Goal: Navigation & Orientation: Find specific page/section

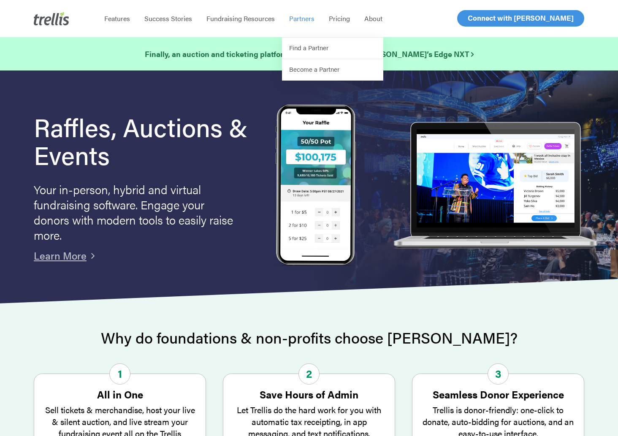
click at [459, 20] on div "Menu Features Success Stories Fundraising Resources Partners Find a Partner Bec…" at bounding box center [331, 18] width 468 height 37
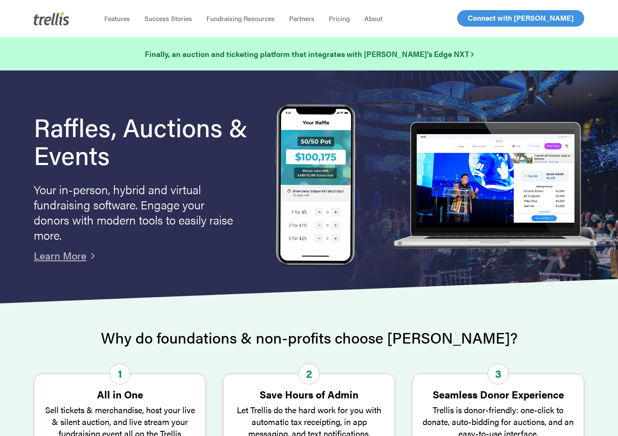
click at [474, 21] on span "Log In" at bounding box center [478, 18] width 20 height 10
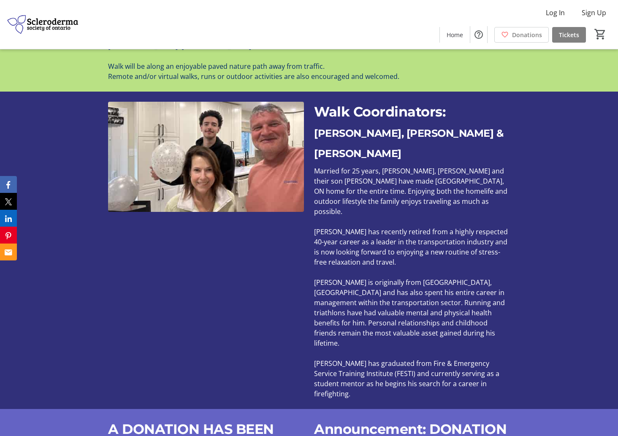
scroll to position [615, 0]
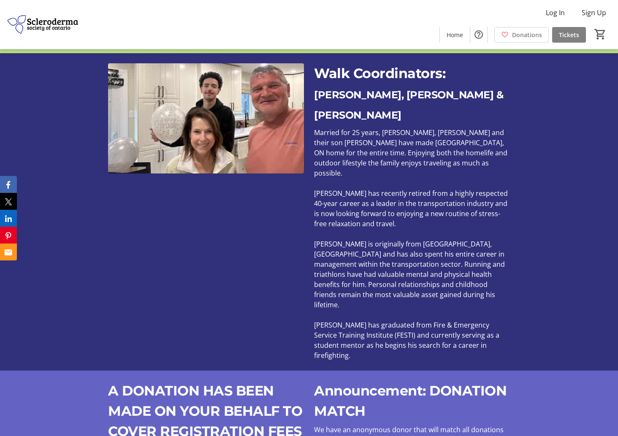
click at [364, 189] on span "[PERSON_NAME] has recently retired from a highly respected 40-year career as a …" at bounding box center [411, 209] width 194 height 40
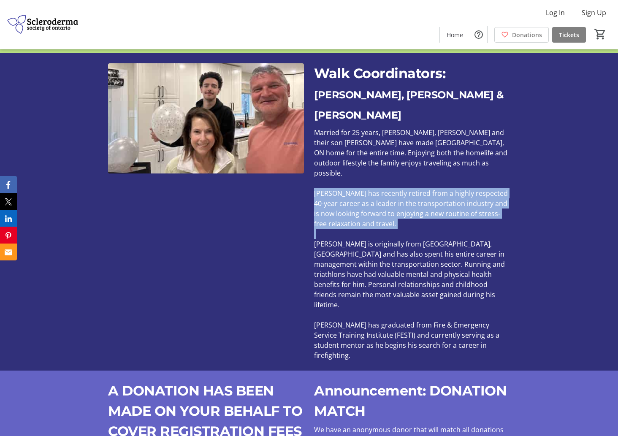
click at [364, 189] on span "[PERSON_NAME] has recently retired from a highly respected 40-year career as a …" at bounding box center [411, 209] width 194 height 40
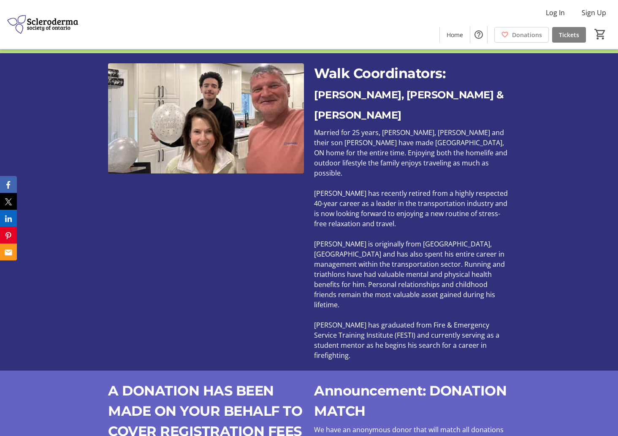
click at [368, 239] on p "[PERSON_NAME] is originally from [GEOGRAPHIC_DATA], [GEOGRAPHIC_DATA] and has a…" at bounding box center [412, 274] width 196 height 71
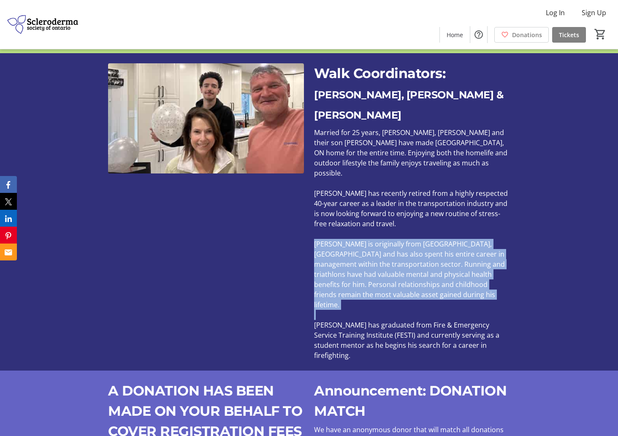
click at [368, 239] on p "[PERSON_NAME] is originally from [GEOGRAPHIC_DATA], [GEOGRAPHIC_DATA] and has a…" at bounding box center [412, 274] width 196 height 71
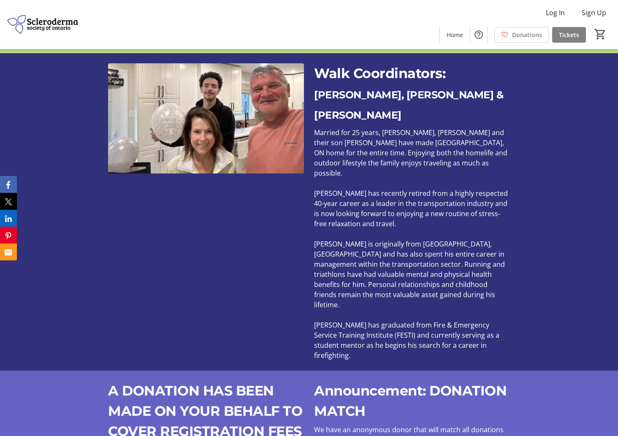
click at [367, 321] on span "[PERSON_NAME] has graduated from Fire & Emergency Service Training Institute (F…" at bounding box center [406, 341] width 185 height 40
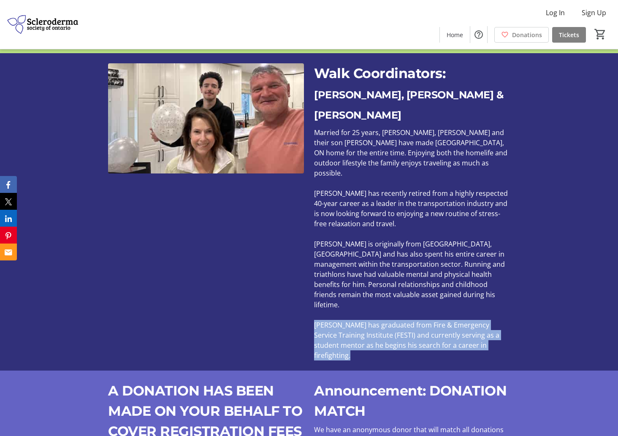
click at [367, 321] on span "[PERSON_NAME] has graduated from Fire & Emergency Service Training Institute (F…" at bounding box center [406, 341] width 185 height 40
click at [364, 321] on span "[PERSON_NAME] has graduated from Fire & Emergency Service Training Institute (F…" at bounding box center [406, 341] width 185 height 40
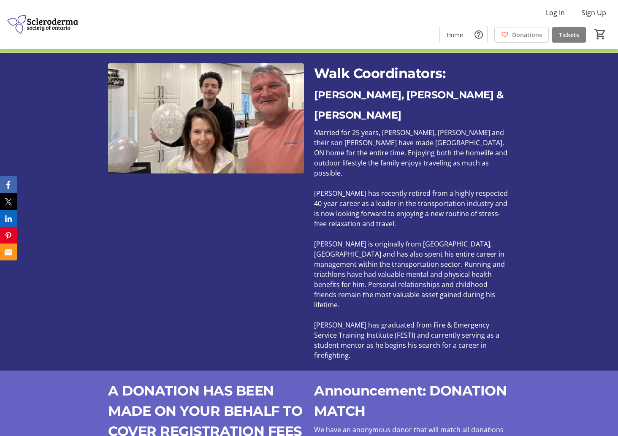
click at [364, 321] on span "[PERSON_NAME] has graduated from Fire & Emergency Service Training Institute (F…" at bounding box center [406, 341] width 185 height 40
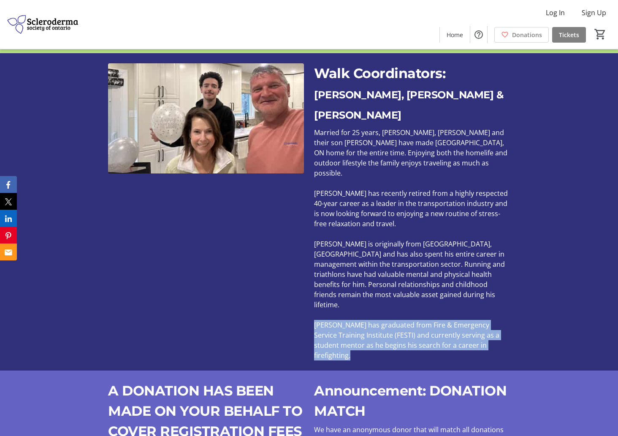
click at [364, 321] on span "[PERSON_NAME] has graduated from Fire & Emergency Service Training Institute (F…" at bounding box center [406, 341] width 185 height 40
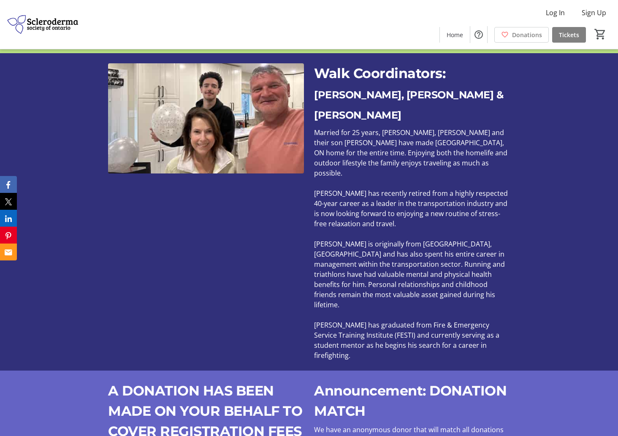
click at [364, 321] on span "[PERSON_NAME] has graduated from Fire & Emergency Service Training Institute (F…" at bounding box center [406, 341] width 185 height 40
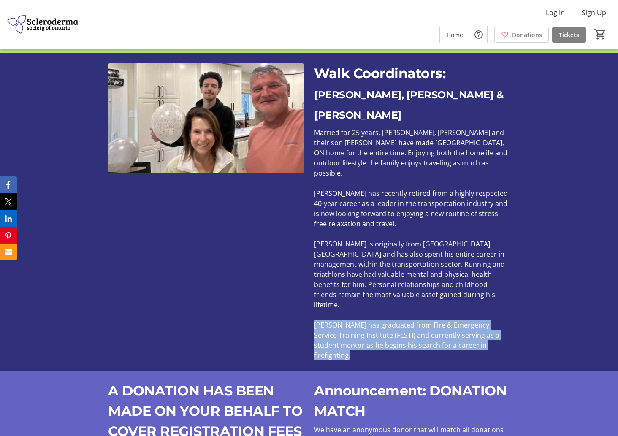
click at [364, 321] on span "[PERSON_NAME] has graduated from Fire & Emergency Service Training Institute (F…" at bounding box center [406, 341] width 185 height 40
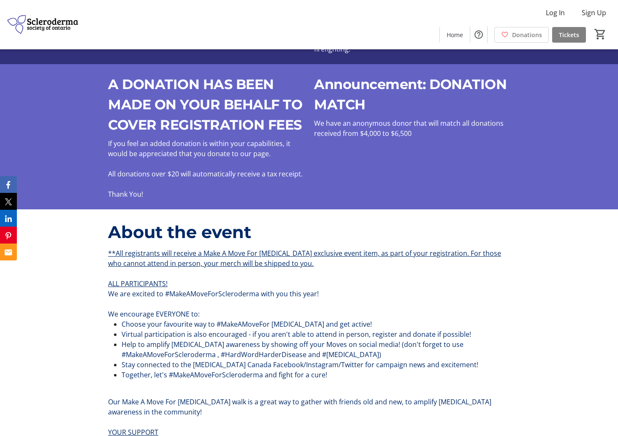
scroll to position [923, 0]
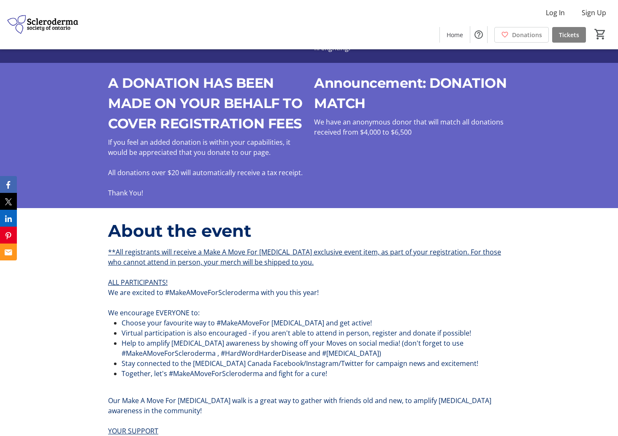
click at [364, 339] on span "Help to amplify [MEDICAL_DATA] awareness by showing off your Moves on social me…" at bounding box center [293, 348] width 342 height 19
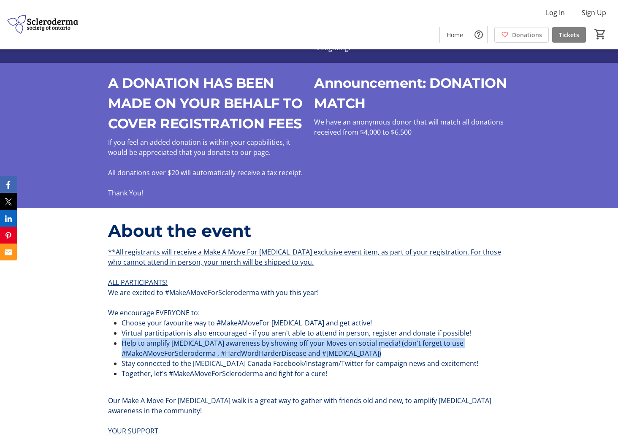
click at [364, 339] on span "Help to amplify [MEDICAL_DATA] awareness by showing off your Moves on social me…" at bounding box center [293, 348] width 342 height 19
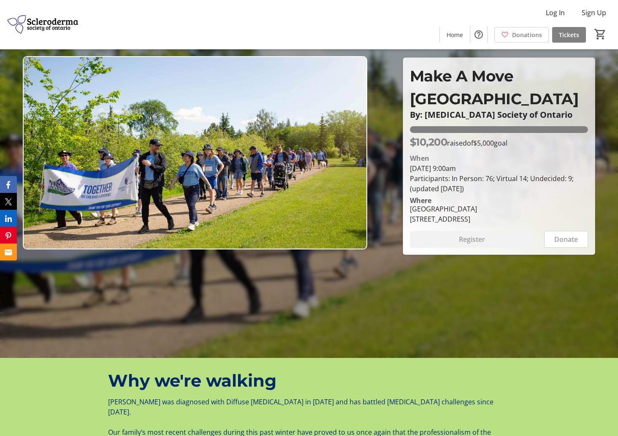
scroll to position [0, 0]
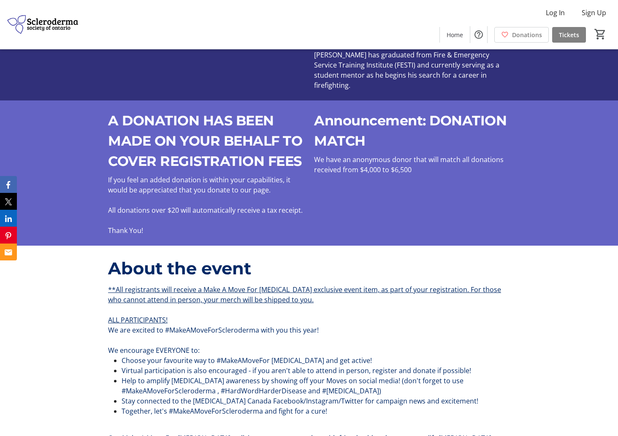
scroll to position [891, 0]
